Goal: Task Accomplishment & Management: Manage account settings

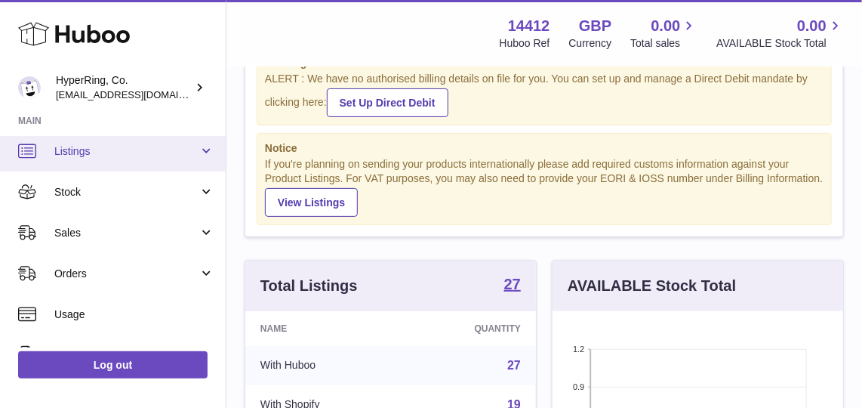
scroll to position [48, 0]
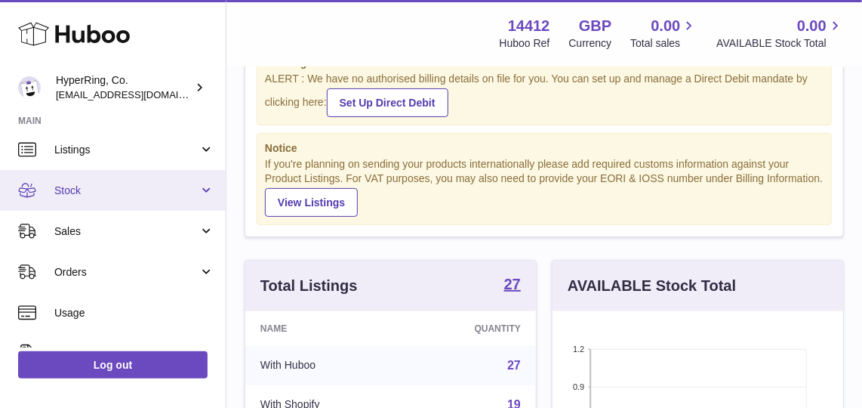
click at [125, 183] on span "Stock" at bounding box center [126, 190] width 144 height 14
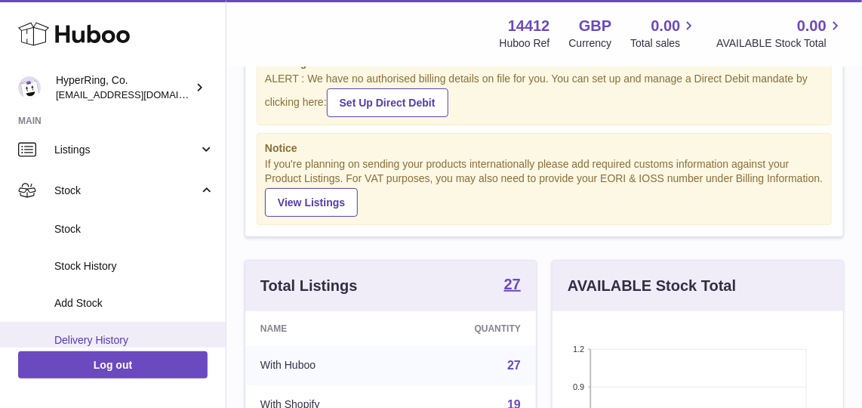
click at [137, 329] on link "Delivery History" at bounding box center [113, 340] width 226 height 37
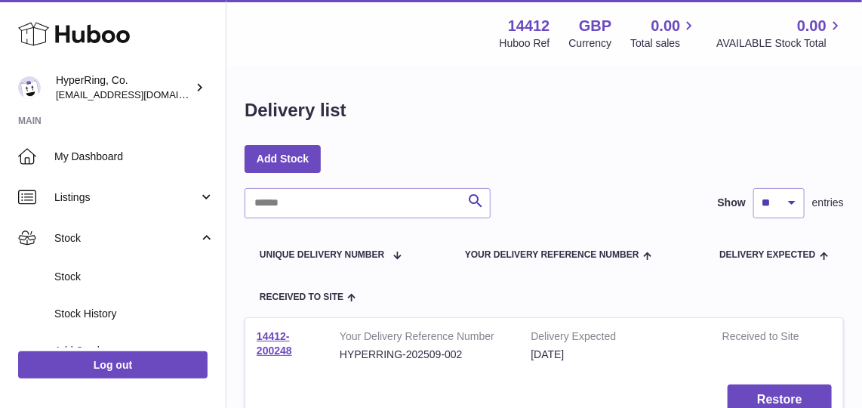
click at [546, 164] on div "Add Stock" at bounding box center [544, 158] width 599 height 27
